Goal: Check status: Check status

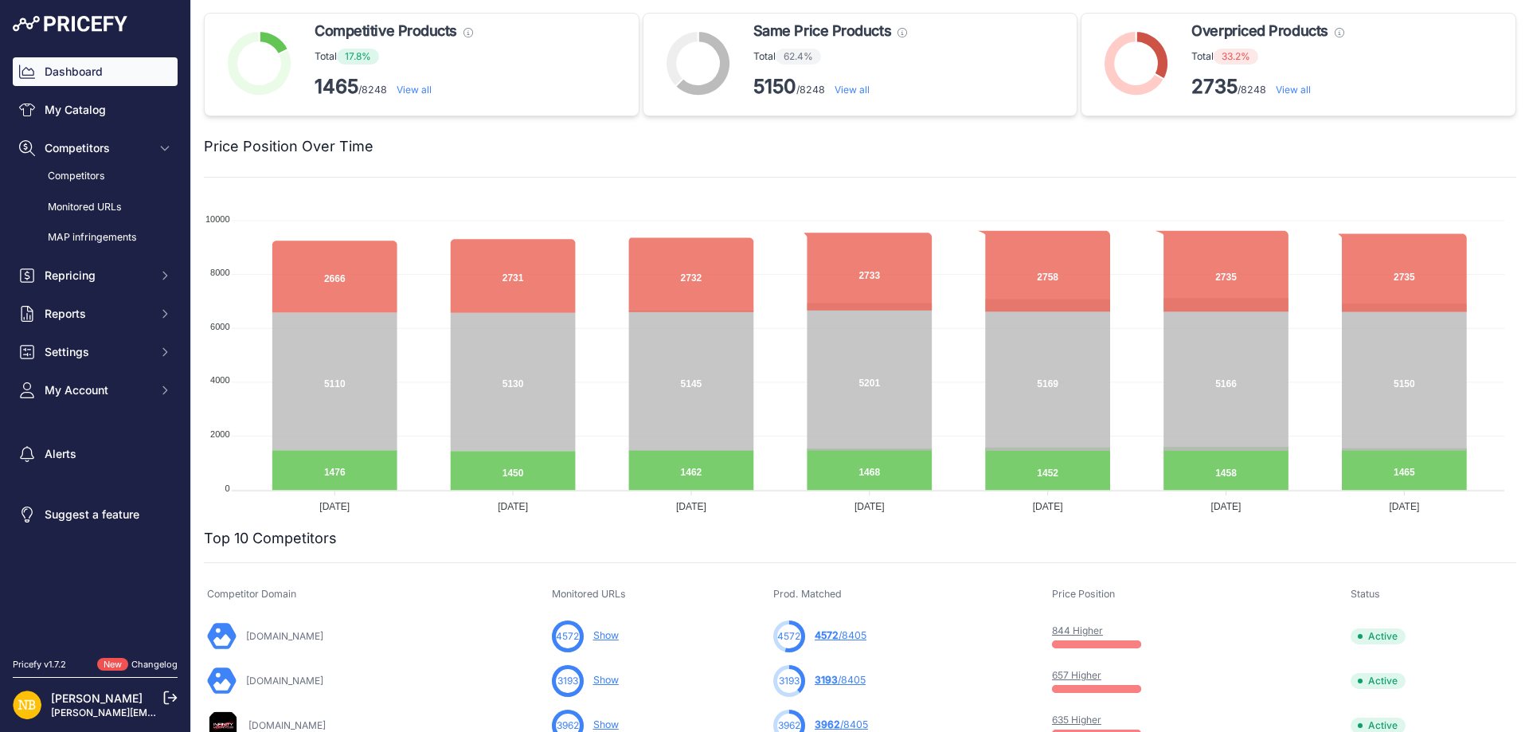
click at [110, 209] on link "Monitored URLs" at bounding box center [95, 208] width 165 height 28
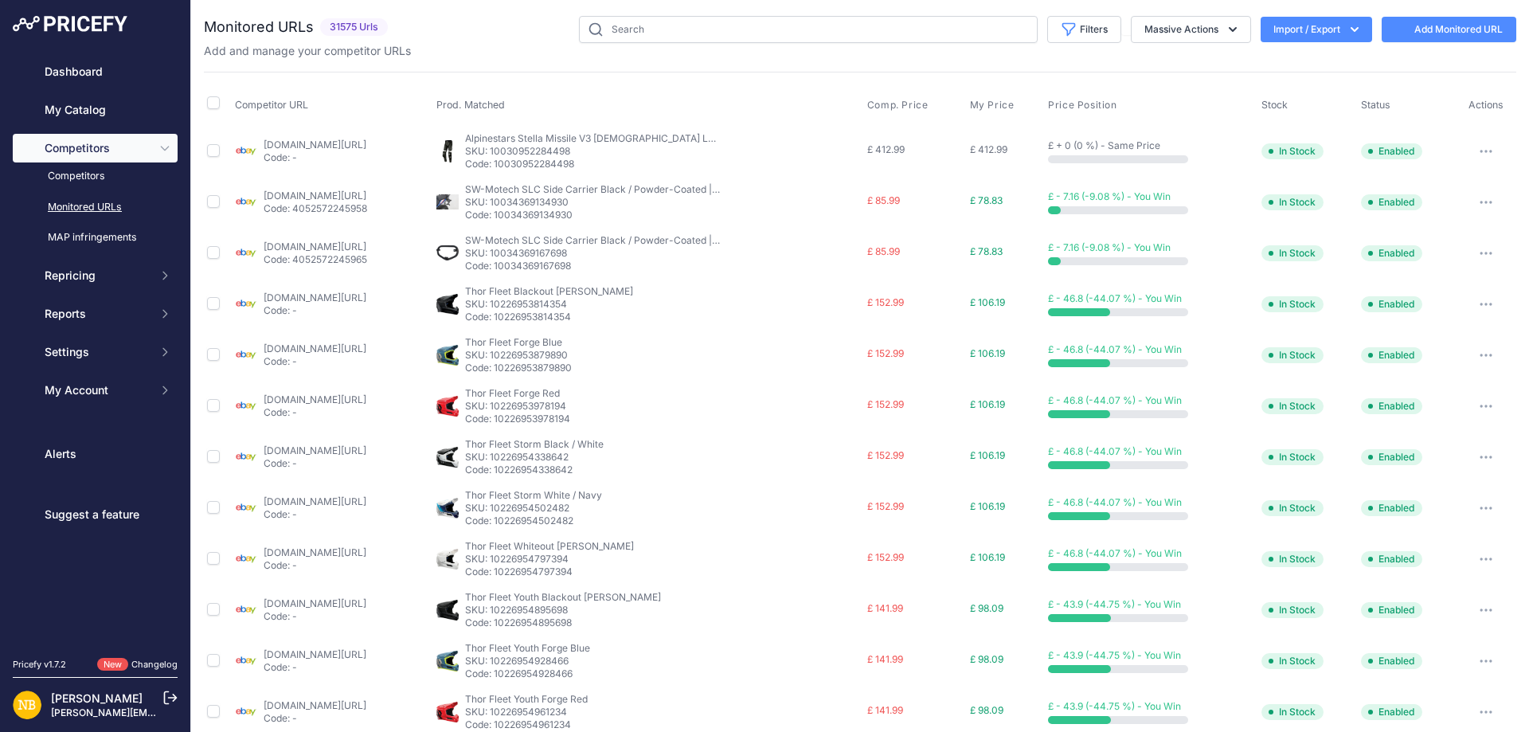
click at [885, 25] on input "text" at bounding box center [808, 29] width 459 height 27
type input "[URL][DOMAIN_NAME]"
